Goal: Information Seeking & Learning: Learn about a topic

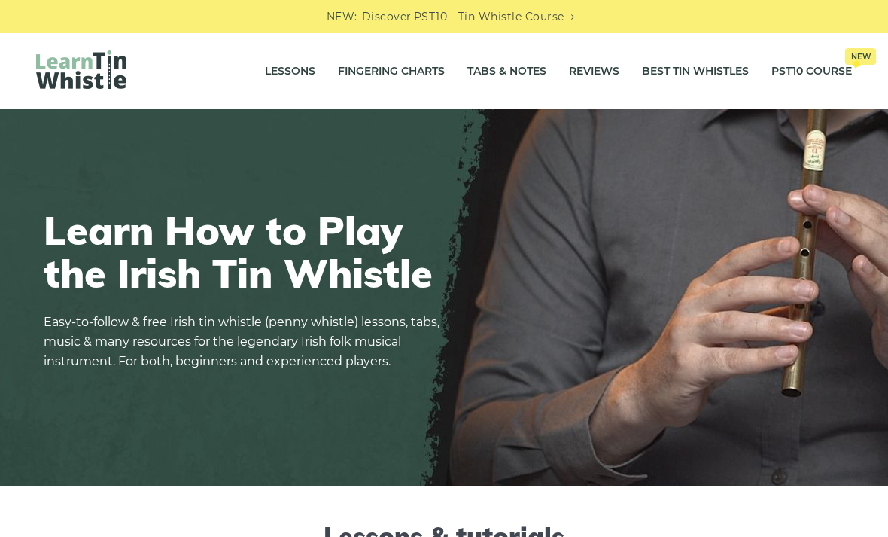
click at [270, 69] on link "Lessons" at bounding box center [290, 72] width 50 height 38
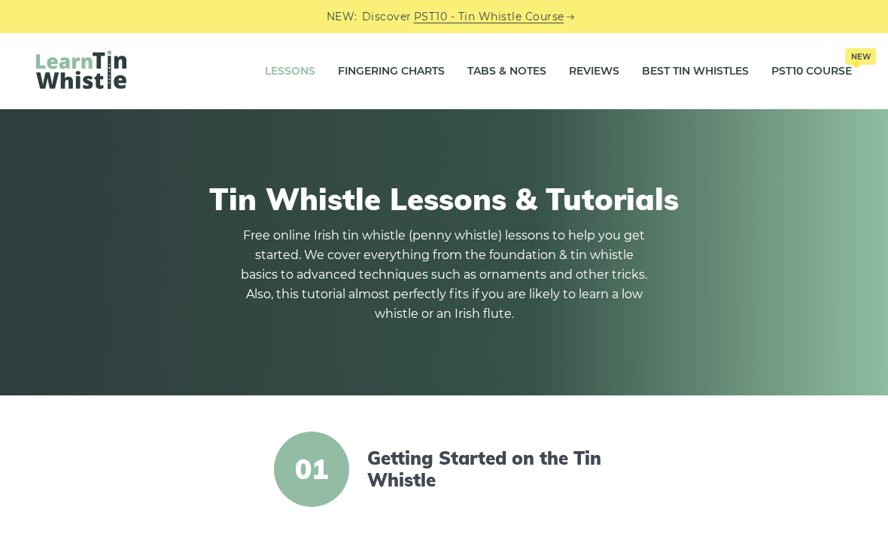
click at [584, 69] on link "Reviews" at bounding box center [594, 72] width 50 height 38
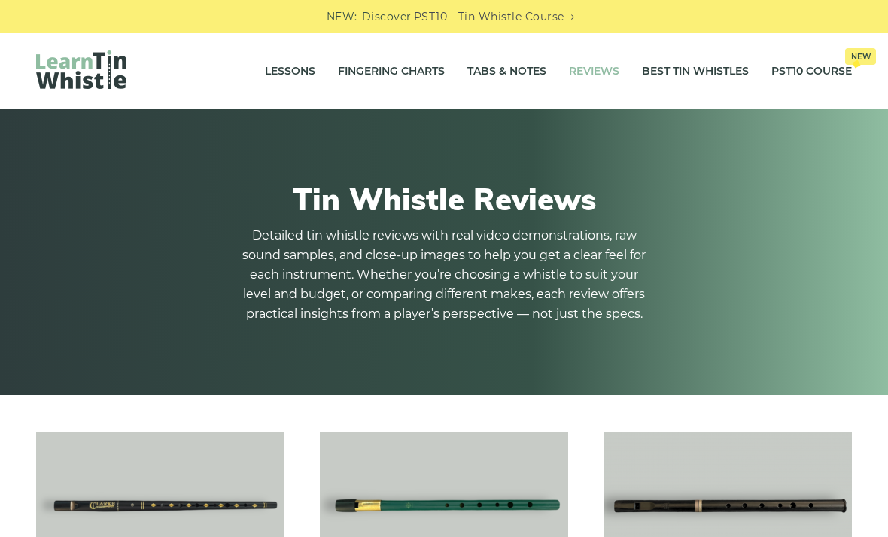
click at [501, 68] on link "Tabs & Notes" at bounding box center [506, 72] width 79 height 38
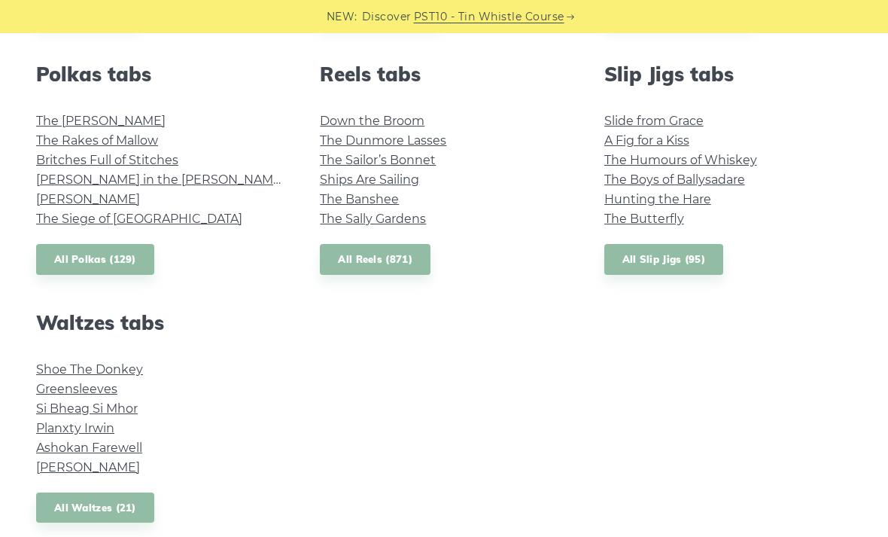
scroll to position [1147, 0]
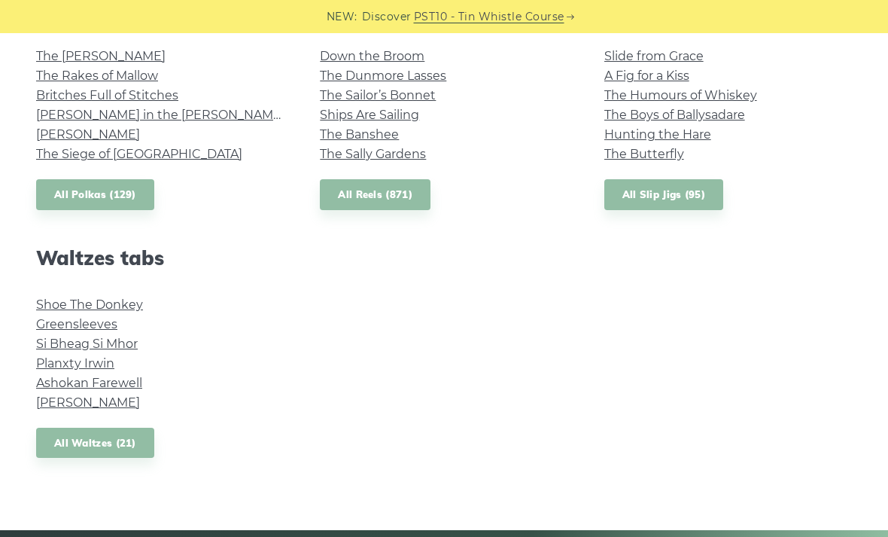
click at [345, 196] on link "All Reels (871)" at bounding box center [375, 194] width 111 height 31
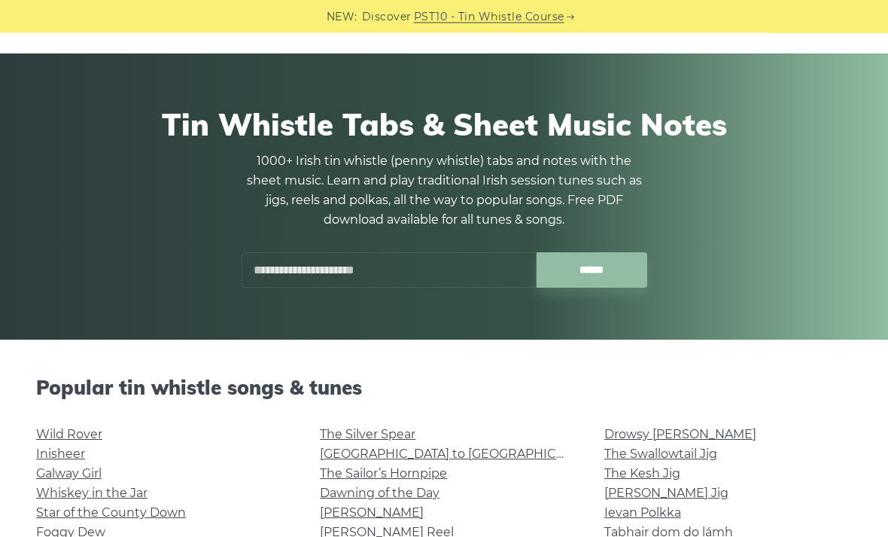
scroll to position [0, 0]
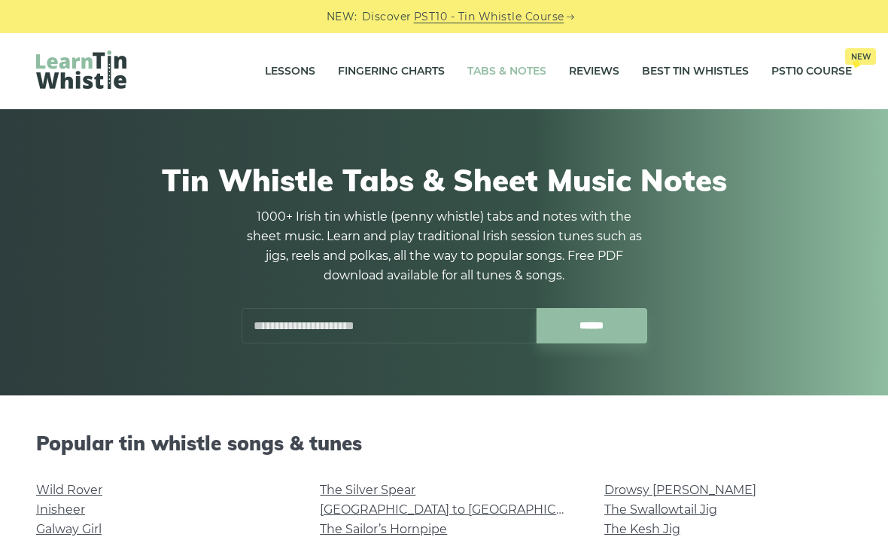
click at [291, 335] on input "text" at bounding box center [389, 325] width 295 height 35
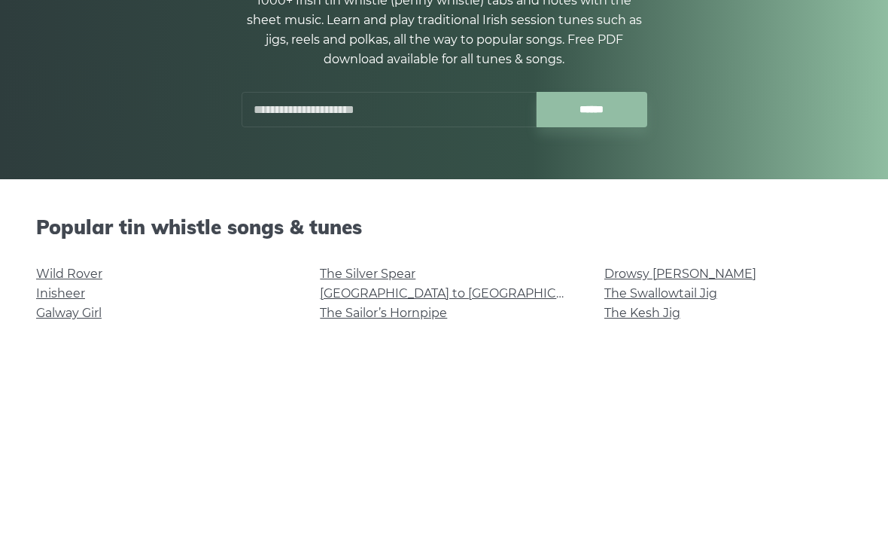
type input "*"
type input "***"
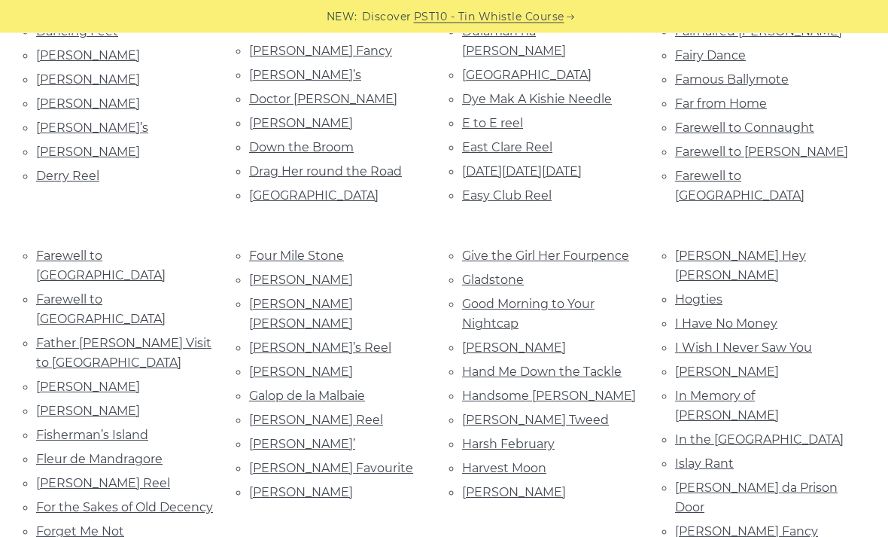
scroll to position [1114, 0]
click at [50, 379] on link "Fergal O’Gara’s" at bounding box center [88, 386] width 104 height 14
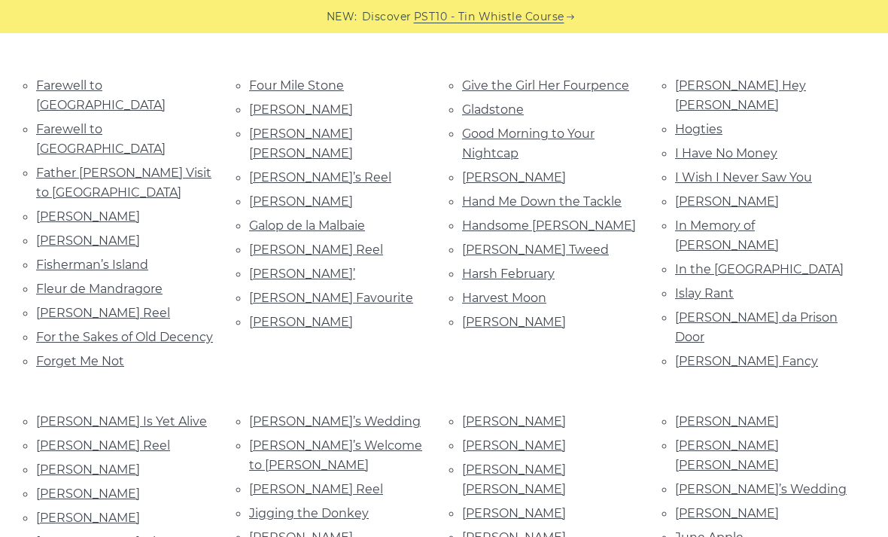
scroll to position [1277, 0]
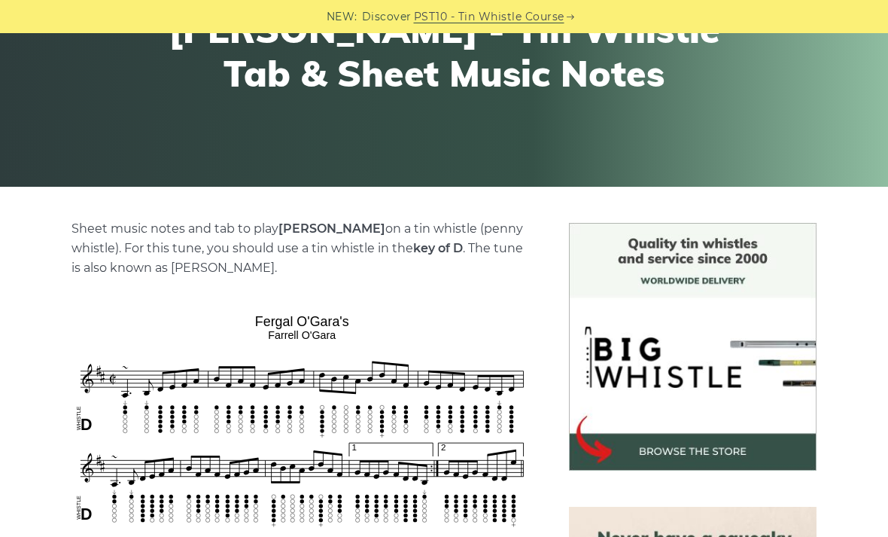
scroll to position [81, 0]
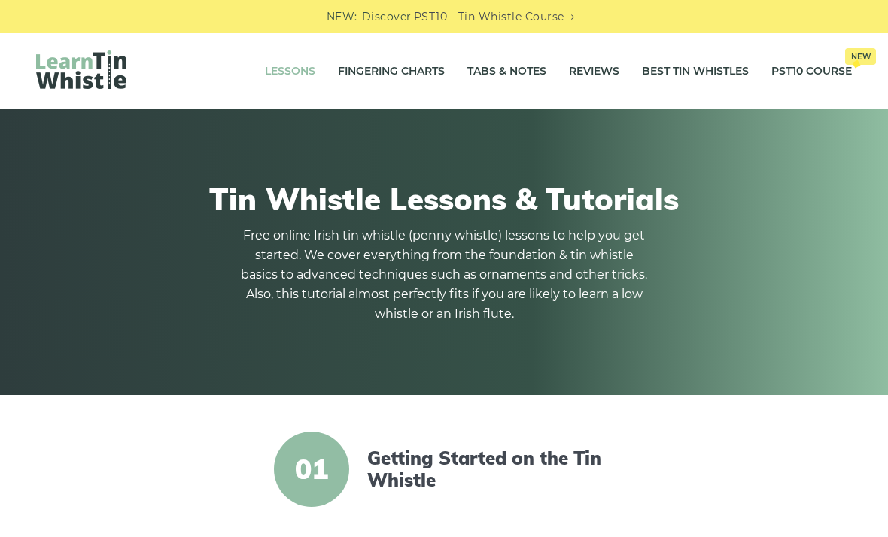
click at [508, 69] on link "Tabs & Notes" at bounding box center [506, 72] width 79 height 38
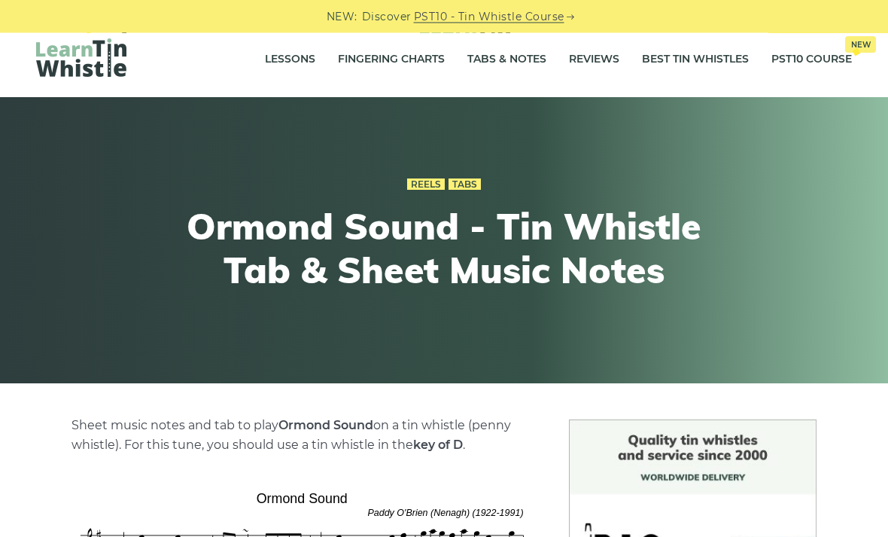
scroll to position [2, 0]
